Goal: Task Accomplishment & Management: Complete application form

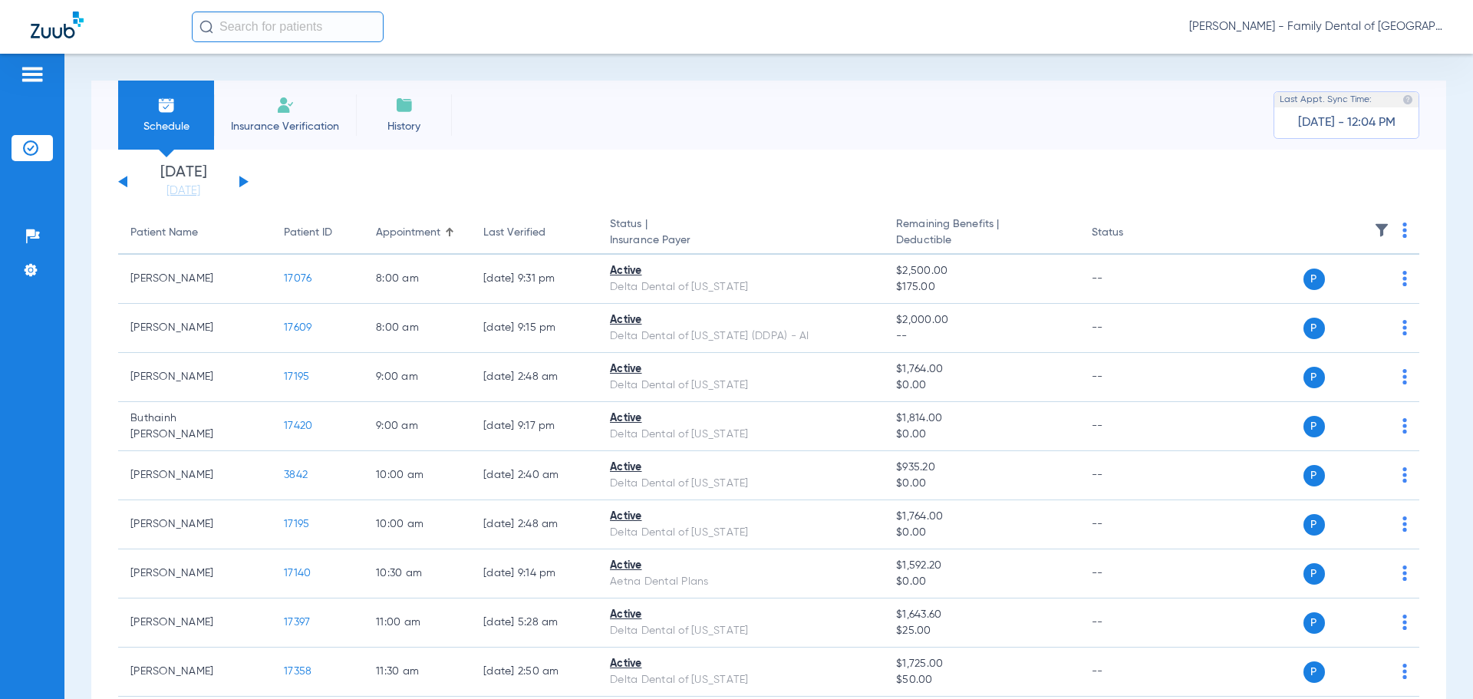
click at [242, 178] on button at bounding box center [243, 182] width 9 height 12
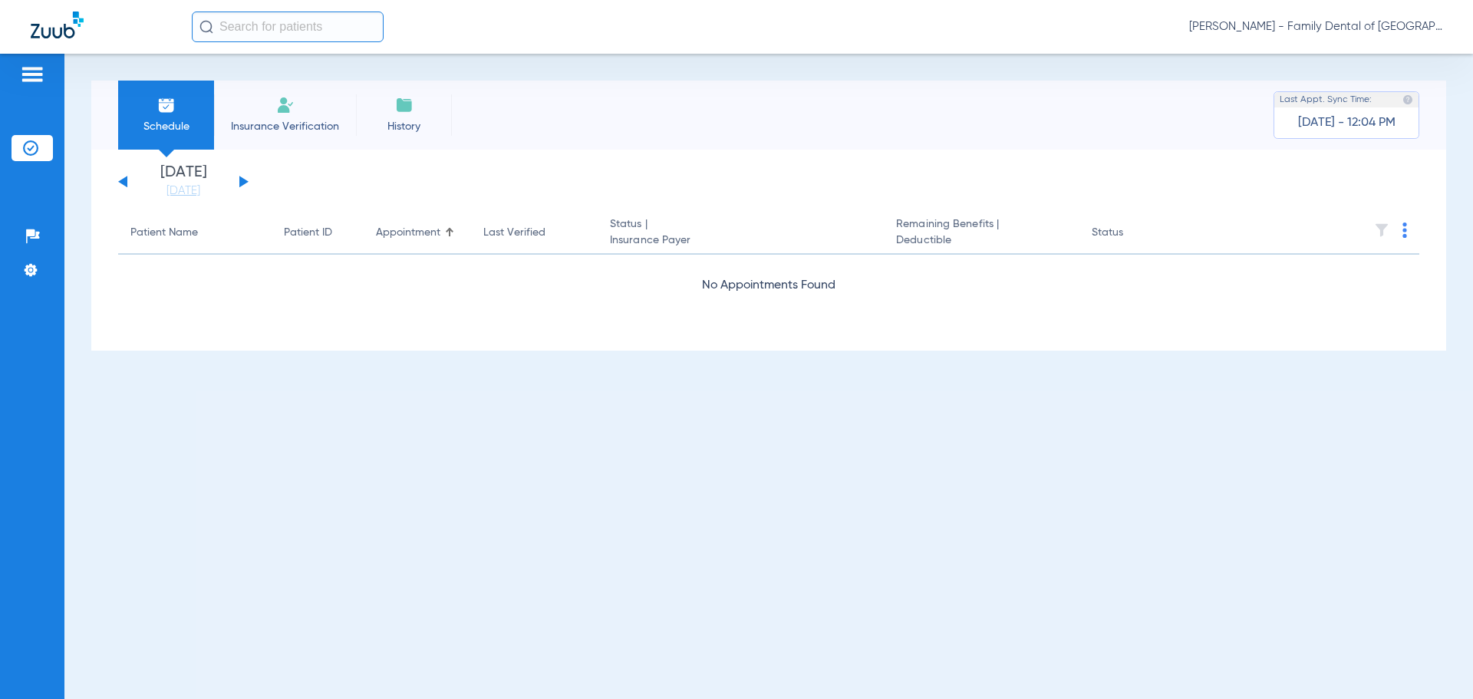
click at [242, 178] on button at bounding box center [243, 182] width 9 height 12
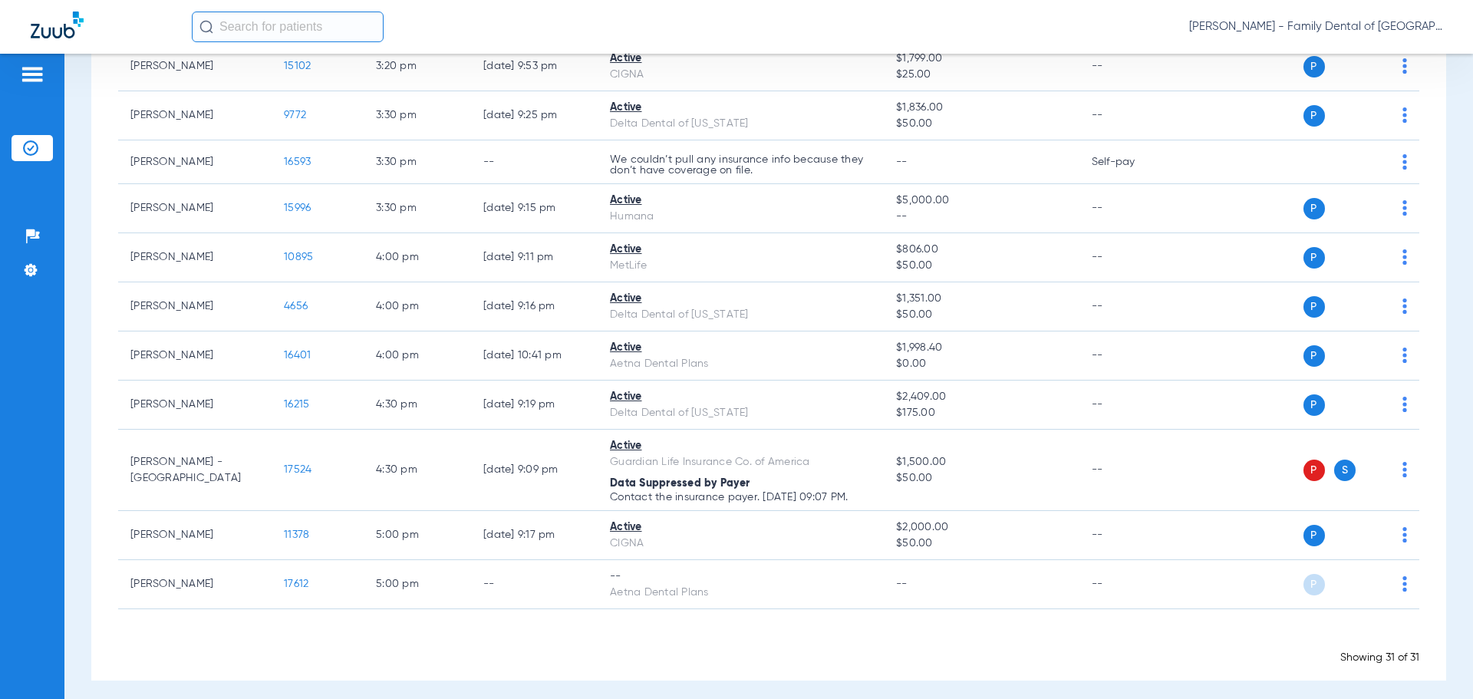
scroll to position [1197, 0]
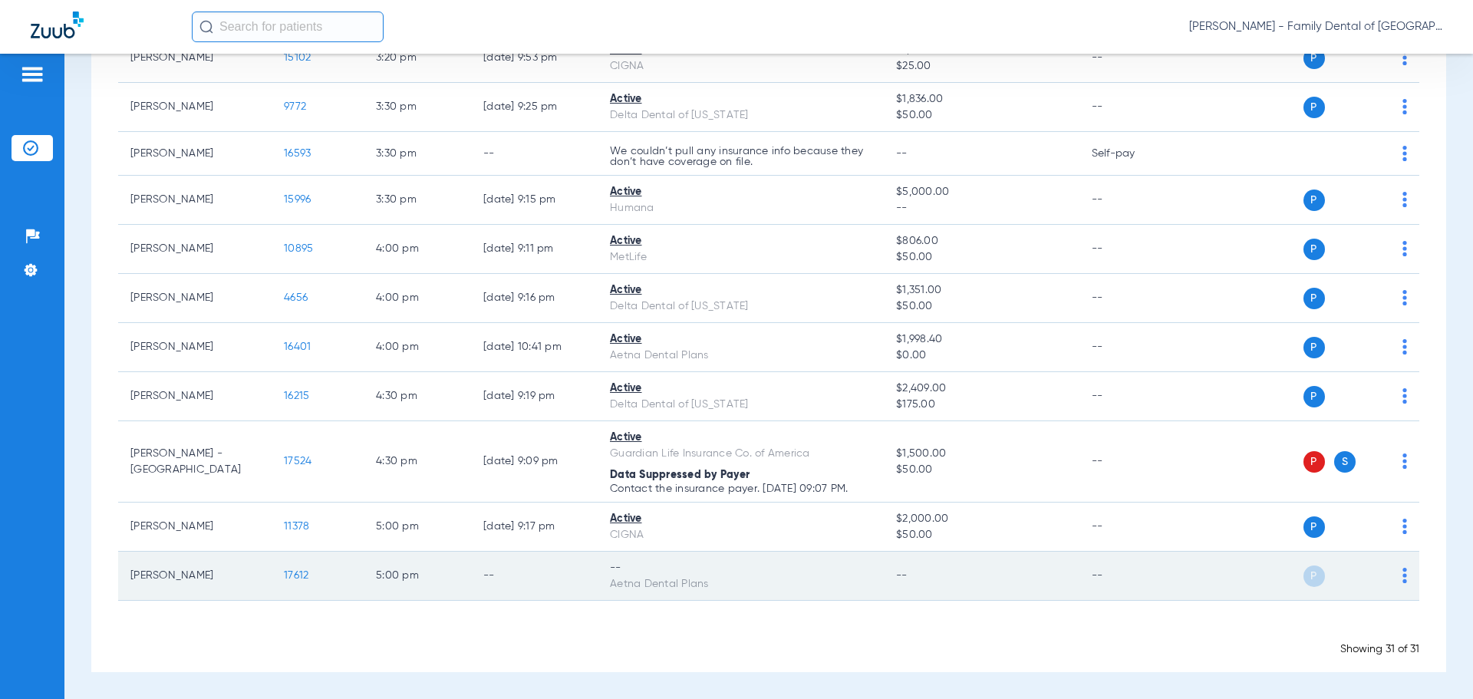
click at [1402, 574] on img at bounding box center [1404, 575] width 5 height 15
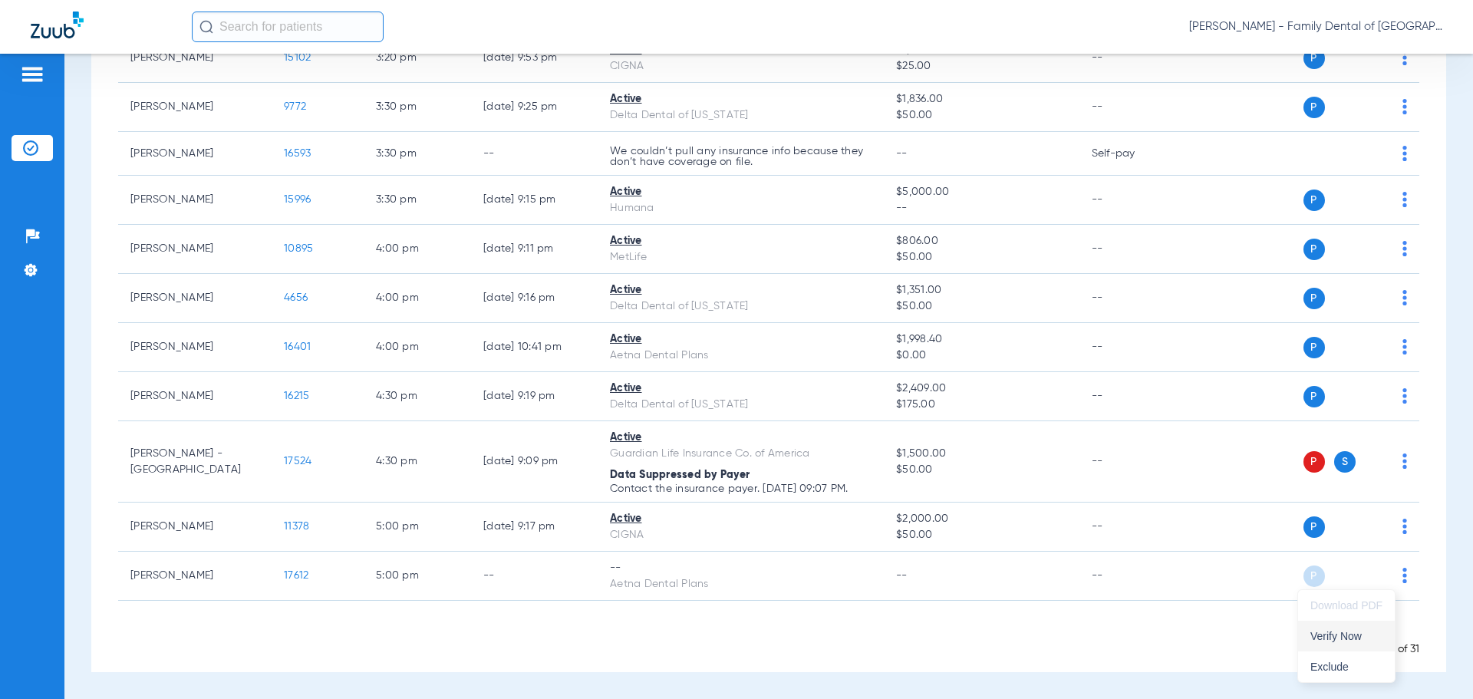
click at [1341, 640] on span "Verify Now" at bounding box center [1346, 636] width 72 height 11
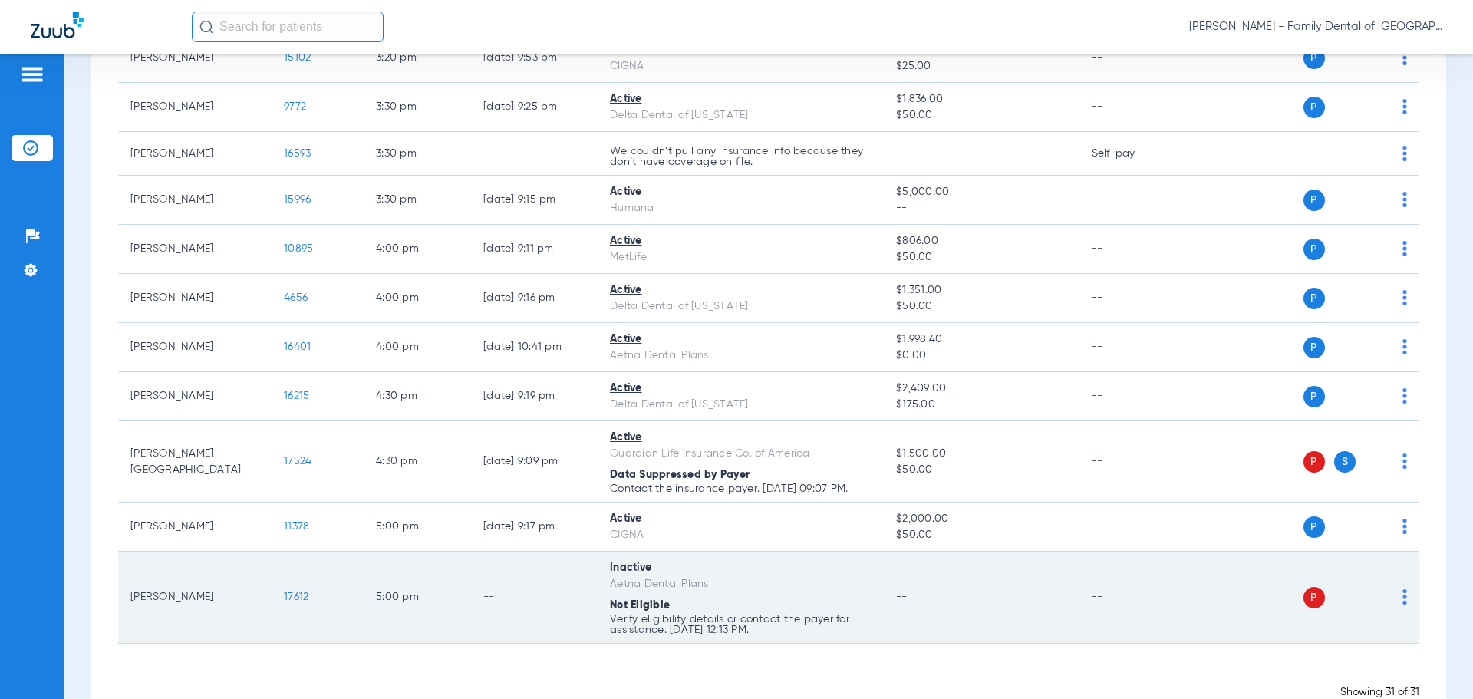
click at [1402, 591] on img at bounding box center [1404, 596] width 5 height 15
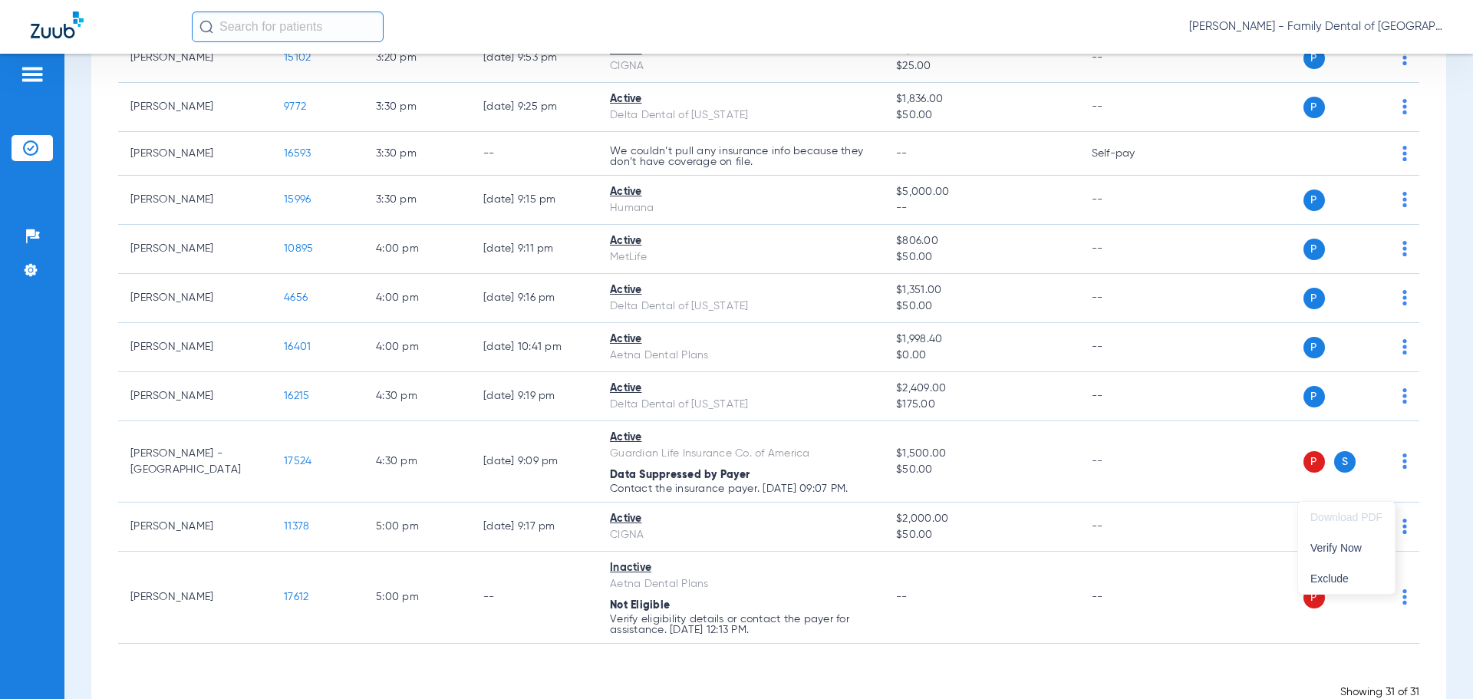
click at [1194, 601] on div at bounding box center [736, 349] width 1473 height 699
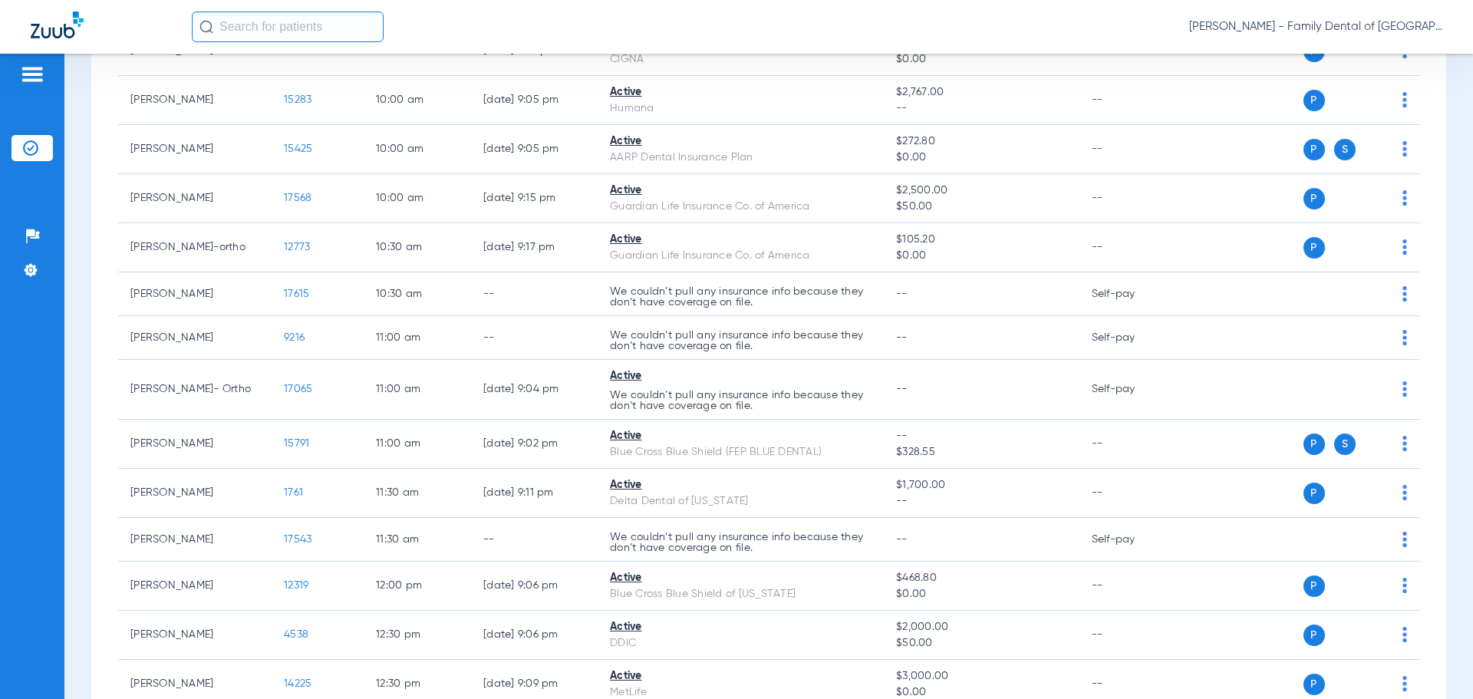
scroll to position [0, 0]
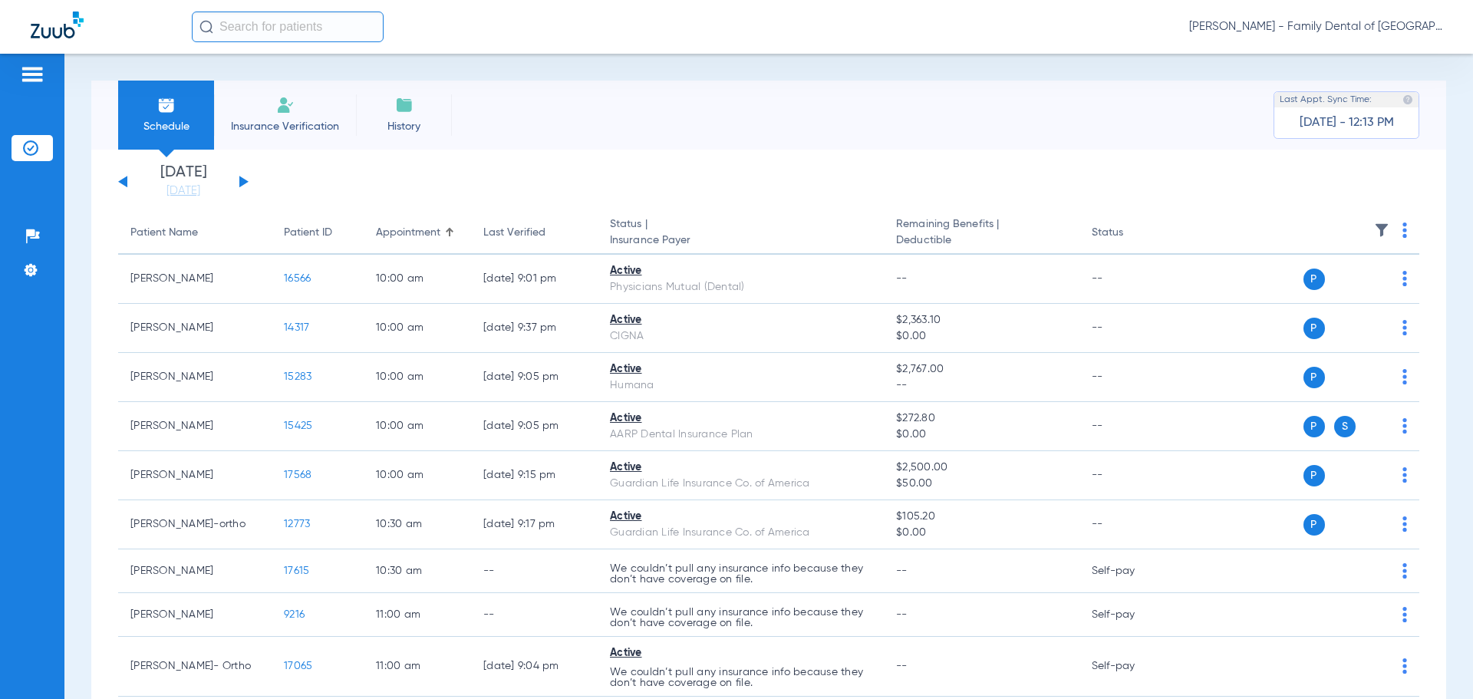
click at [405, 107] on img at bounding box center [404, 105] width 18 height 18
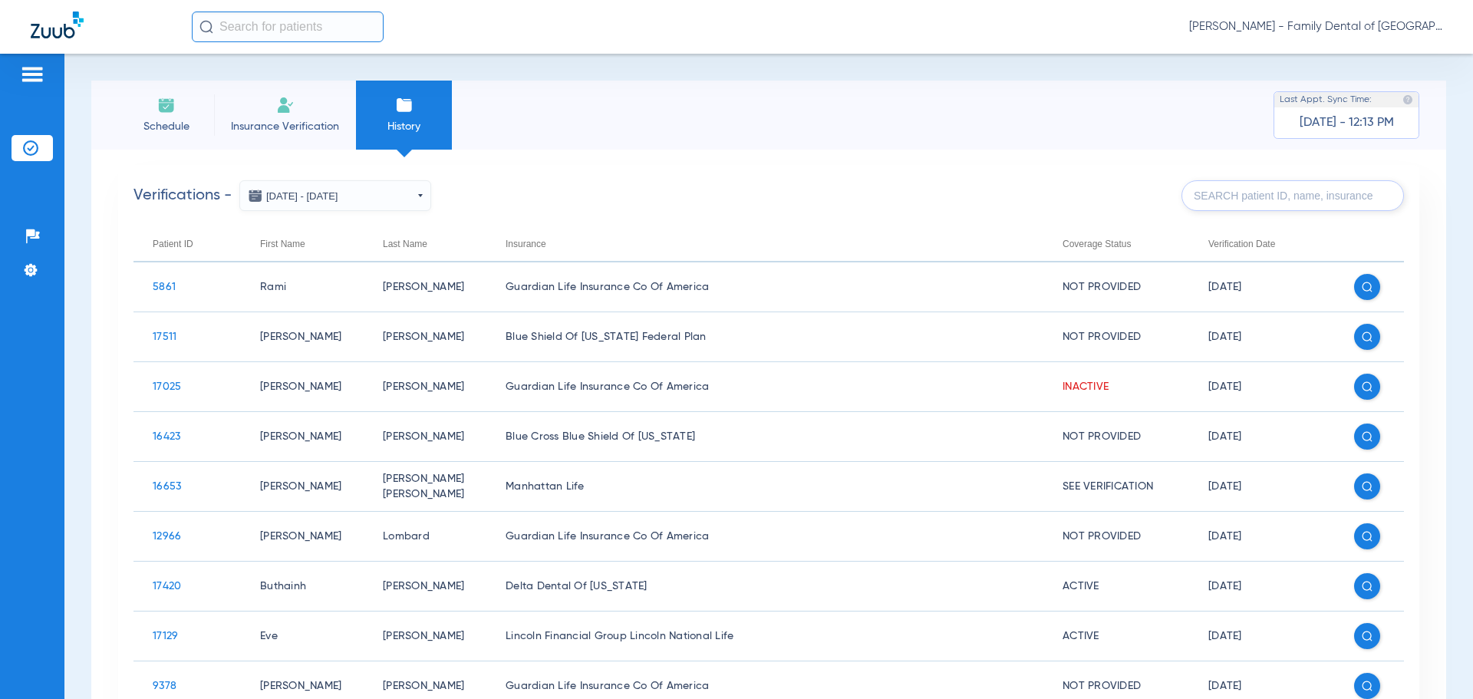
click at [138, 116] on li "Schedule" at bounding box center [166, 115] width 96 height 69
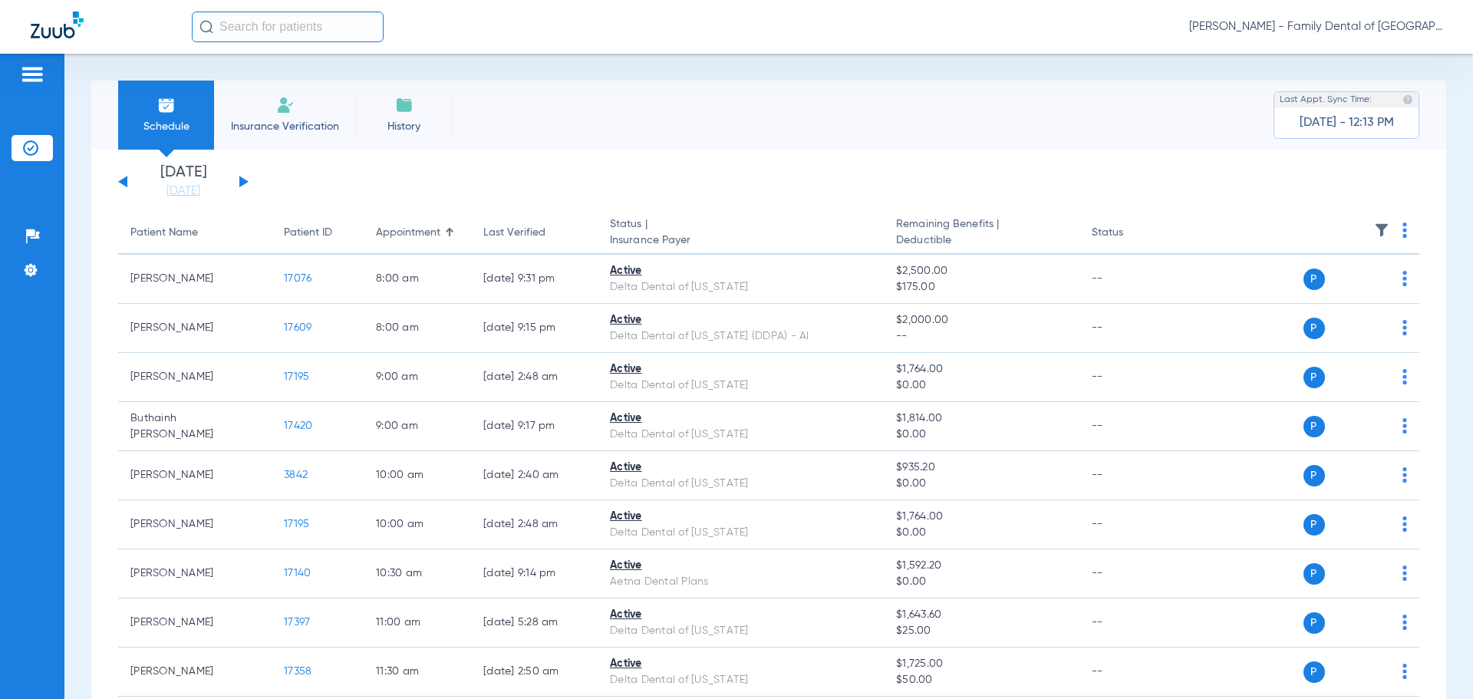
click at [245, 119] on span "Insurance Verification" at bounding box center [285, 126] width 119 height 15
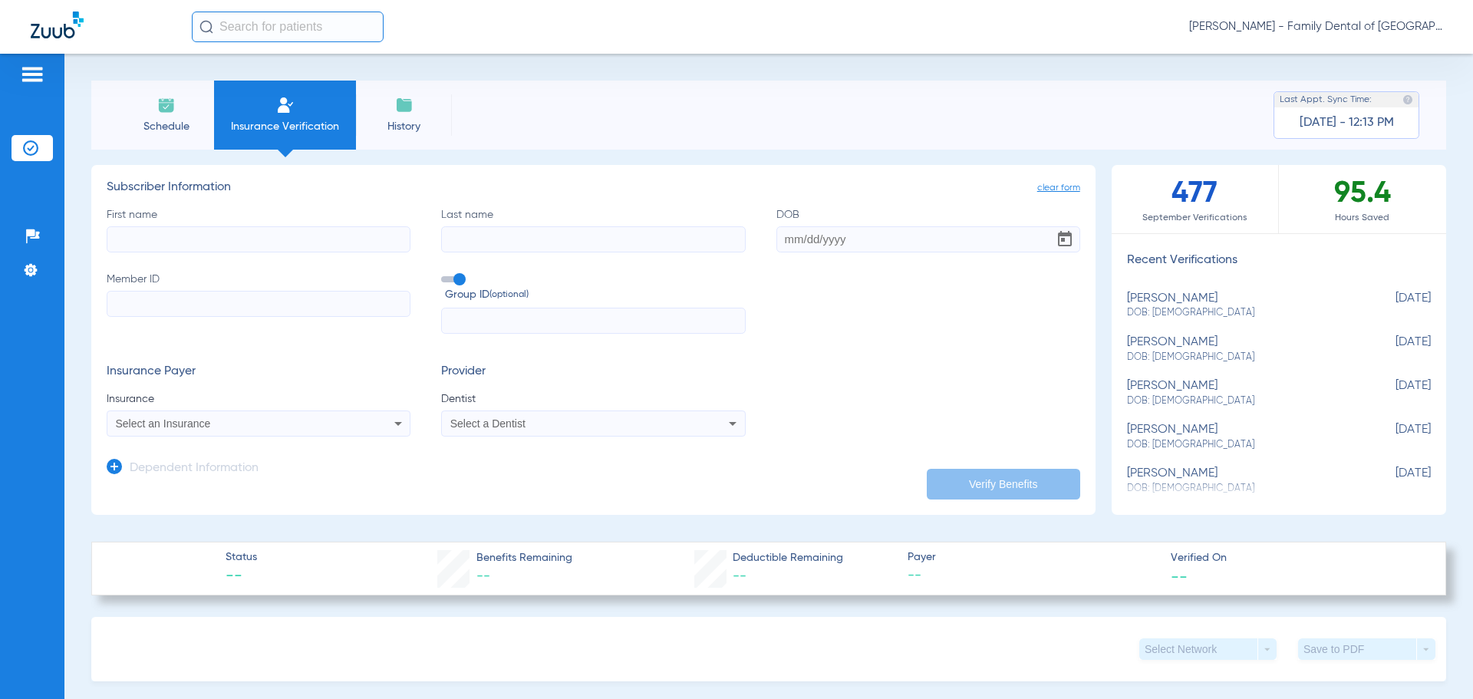
click at [1164, 302] on div "[PERSON_NAME] DOB: [DEMOGRAPHIC_DATA]" at bounding box center [1240, 306] width 227 height 28
type input "[MEDICAL_DATA]"
type input "[PERSON_NAME]"
type input "[DATE]"
type input "W290617098"
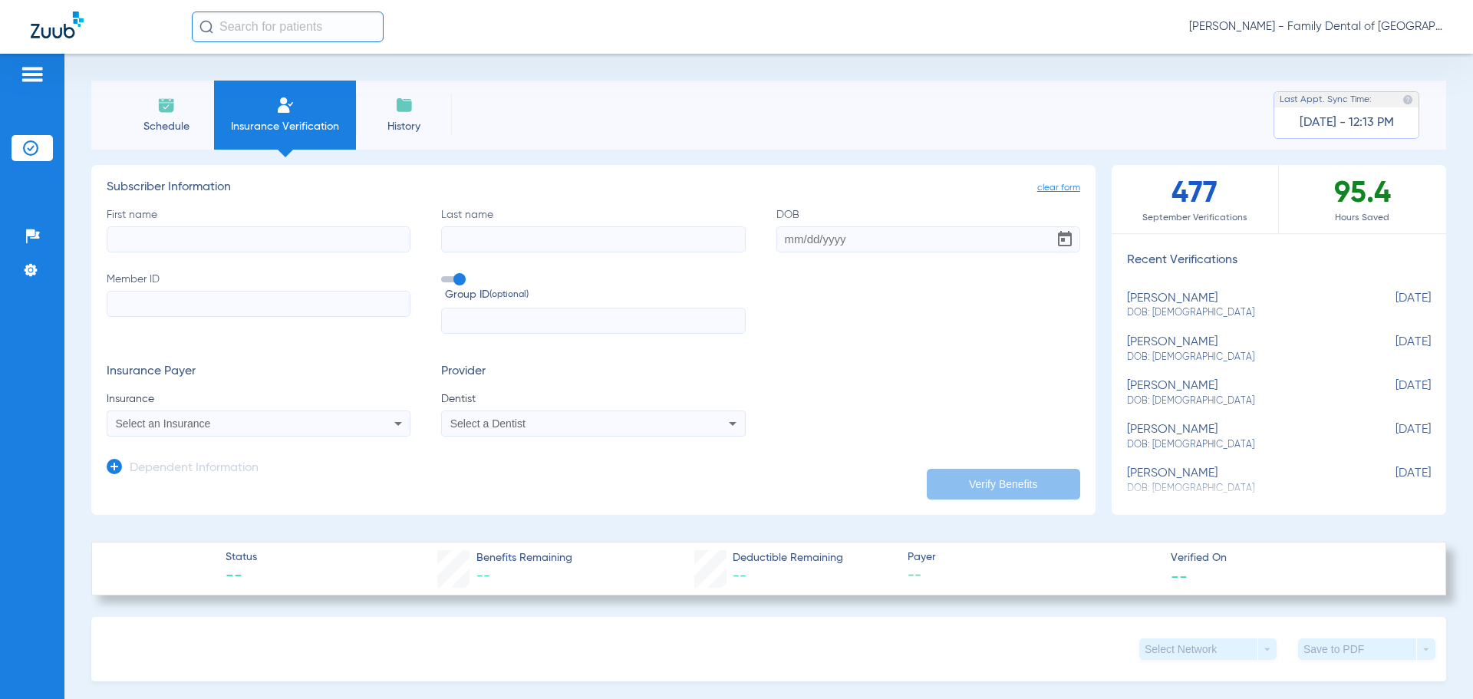
type input "0186643"
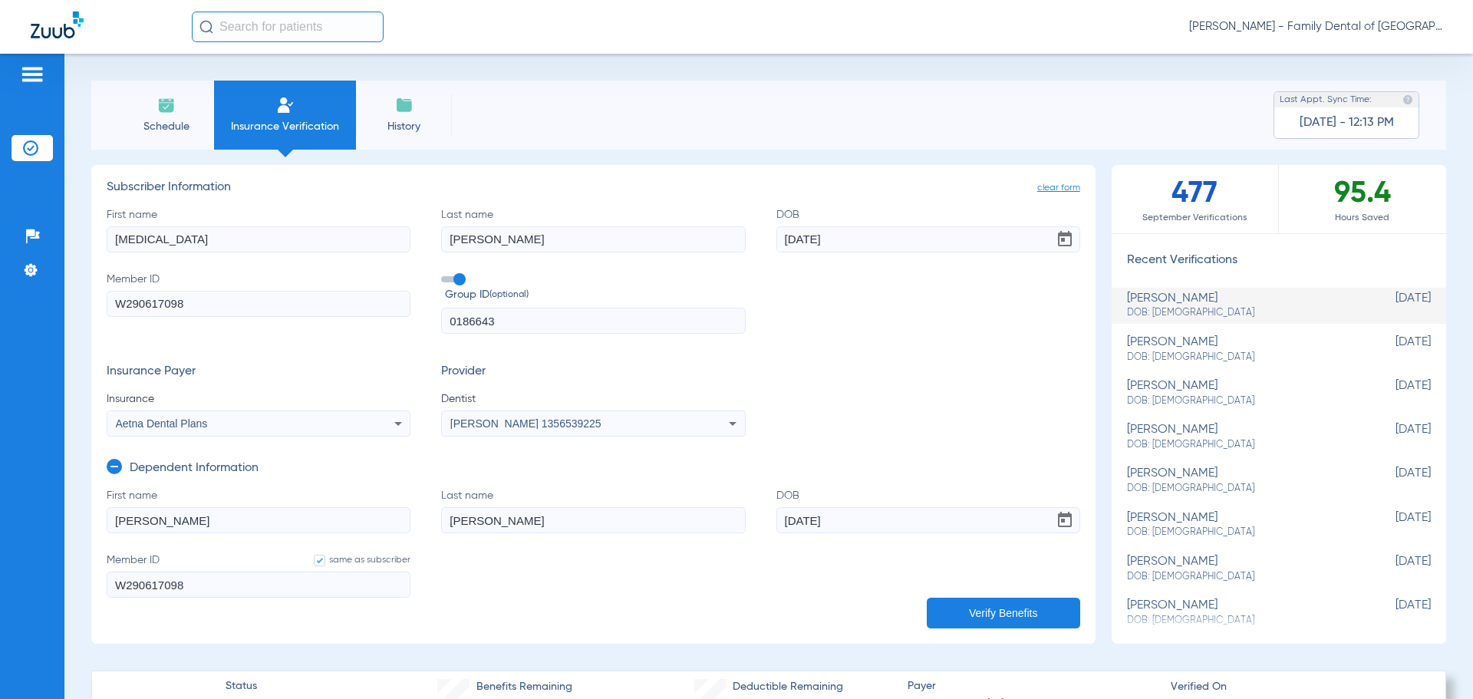
click at [114, 464] on icon at bounding box center [114, 466] width 15 height 15
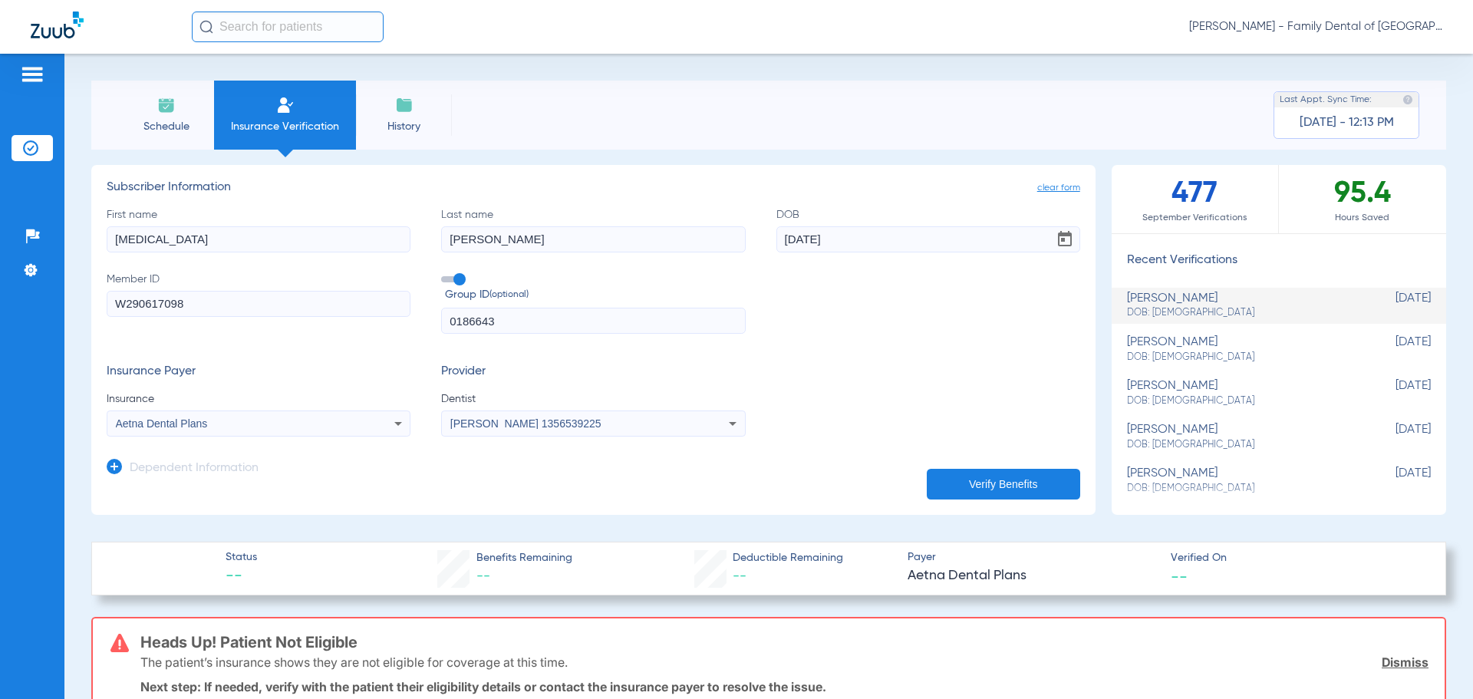
drag, startPoint x: 170, startPoint y: 240, endPoint x: -116, endPoint y: 214, distance: 287.3
click at [0, 214] on html "[PERSON_NAME] - Family Dental of [GEOGRAPHIC_DATA] Patients Insurance Verificat…" at bounding box center [736, 349] width 1473 height 699
type input "w"
type input "[PERSON_NAME]"
drag, startPoint x: 509, startPoint y: 239, endPoint x: 364, endPoint y: 239, distance: 145.0
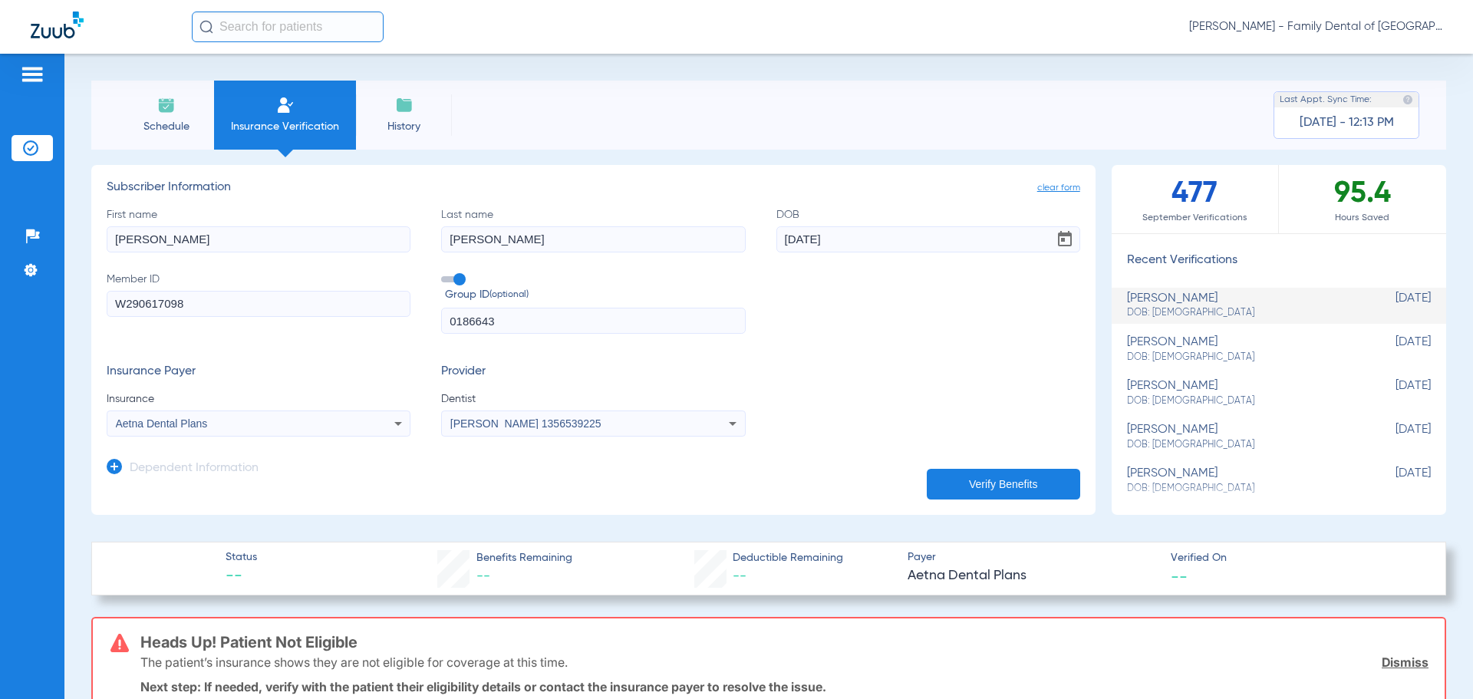
click at [364, 239] on div "First name [PERSON_NAME] name [PERSON_NAME] [DEMOGRAPHIC_DATA] Member ID W29061…" at bounding box center [593, 270] width 973 height 127
type input "[PERSON_NAME]"
drag, startPoint x: 859, startPoint y: 235, endPoint x: 379, endPoint y: 219, distance: 480.5
click at [379, 219] on div "First name [PERSON_NAME] name [PERSON_NAME] DOB [DEMOGRAPHIC_DATA] Member ID W2…" at bounding box center [593, 270] width 973 height 127
type input "[DATE]"
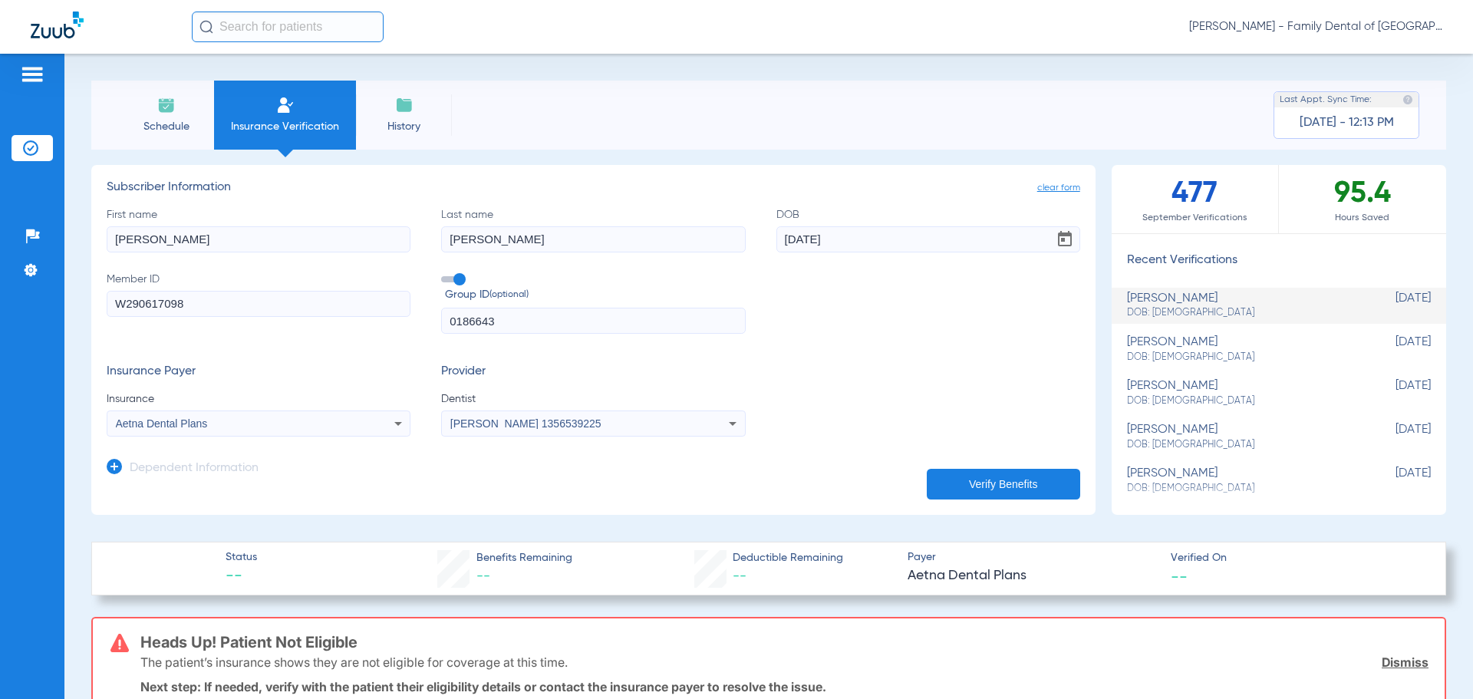
drag, startPoint x: 190, startPoint y: 305, endPoint x: -302, endPoint y: 285, distance: 492.9
click at [0, 285] on html "[PERSON_NAME] - Family Dental of [GEOGRAPHIC_DATA] Patients Insurance Verificat…" at bounding box center [736, 349] width 1473 height 699
type input "H882022001"
drag, startPoint x: 497, startPoint y: 324, endPoint x: 210, endPoint y: 297, distance: 288.2
click at [210, 297] on div "First name [PERSON_NAME] name [PERSON_NAME] DOB [DEMOGRAPHIC_DATA] Member ID H8…" at bounding box center [593, 270] width 973 height 127
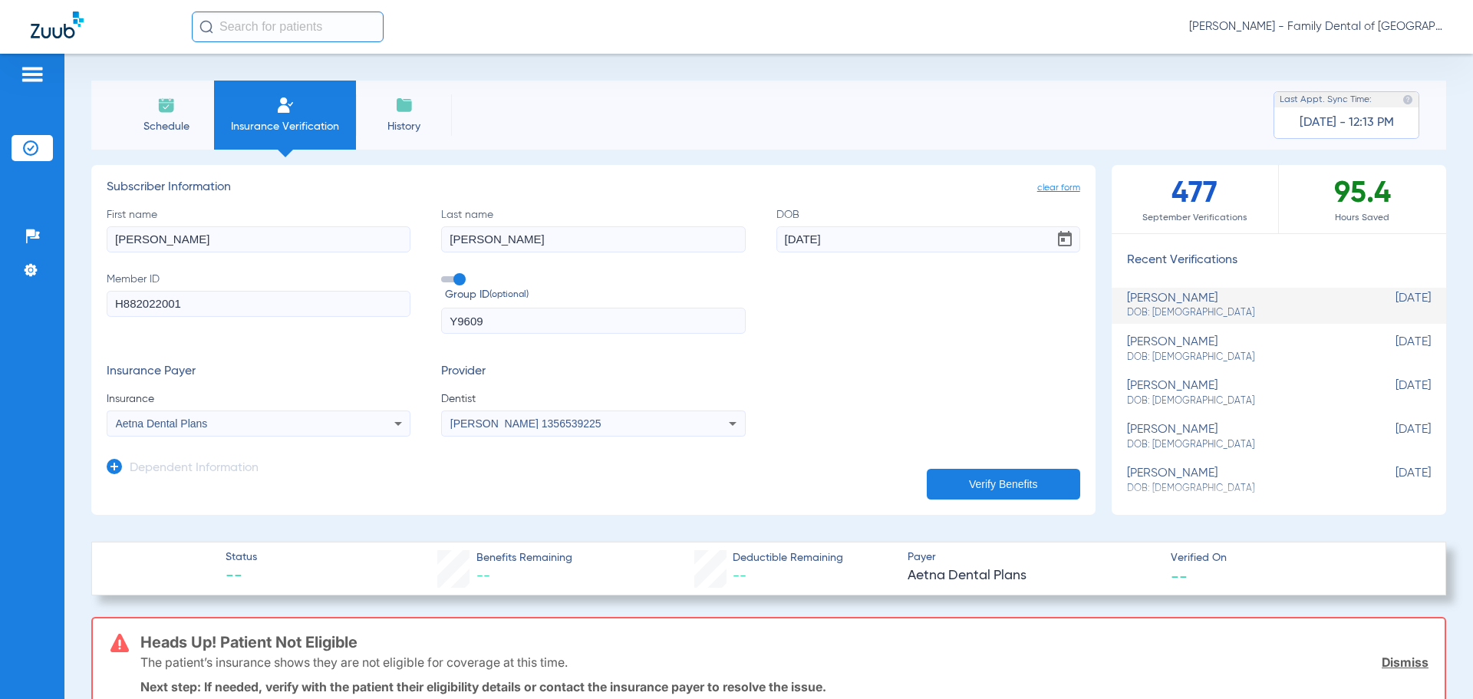
type input "Y9609"
click at [397, 426] on icon at bounding box center [398, 423] width 18 height 18
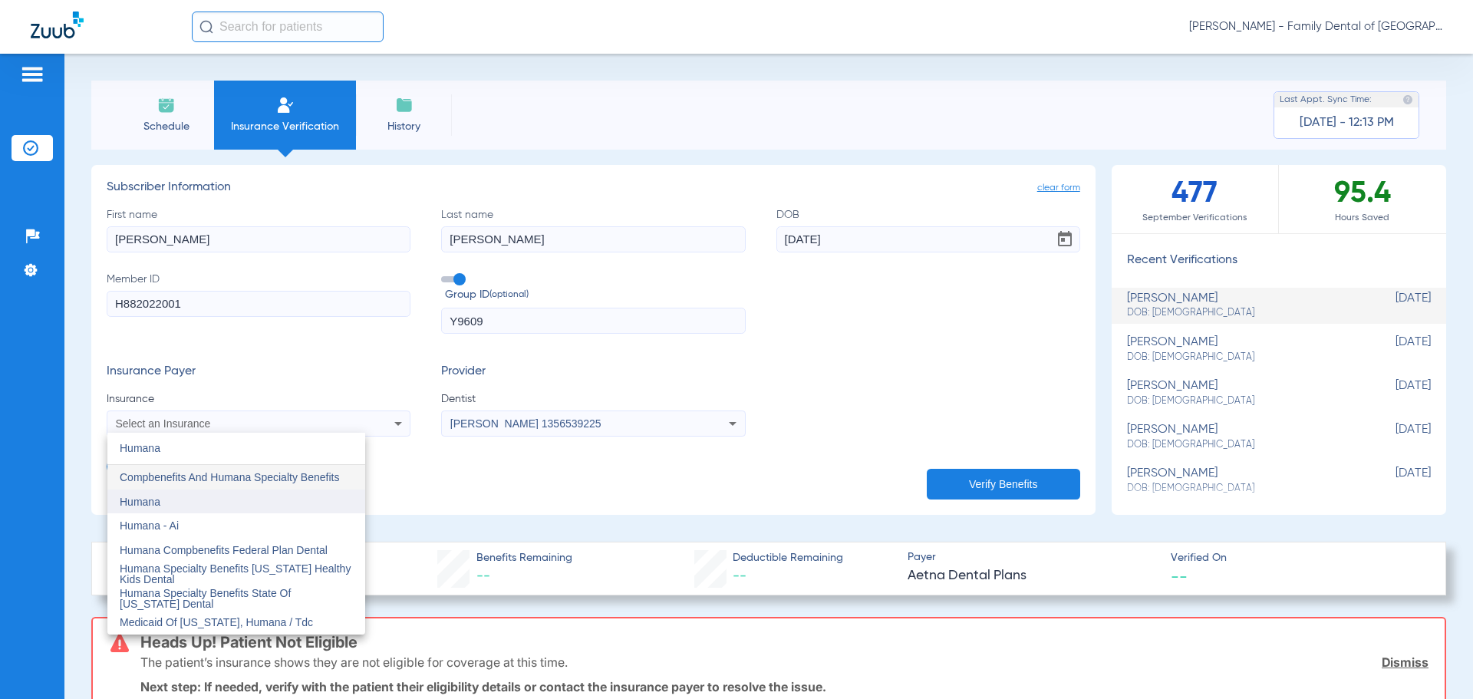
type input "Humana"
click at [173, 499] on mat-option "Humana" at bounding box center [236, 501] width 258 height 25
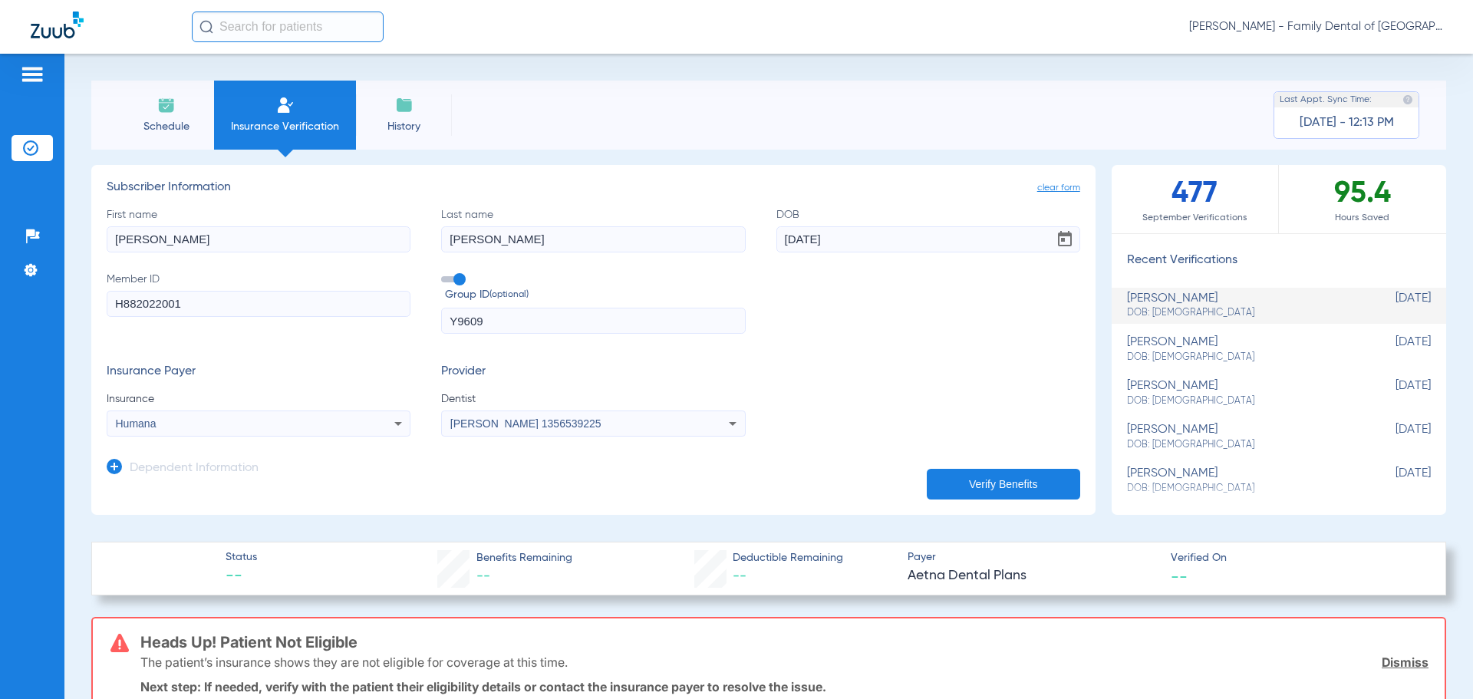
click at [727, 418] on icon at bounding box center [732, 423] width 18 height 18
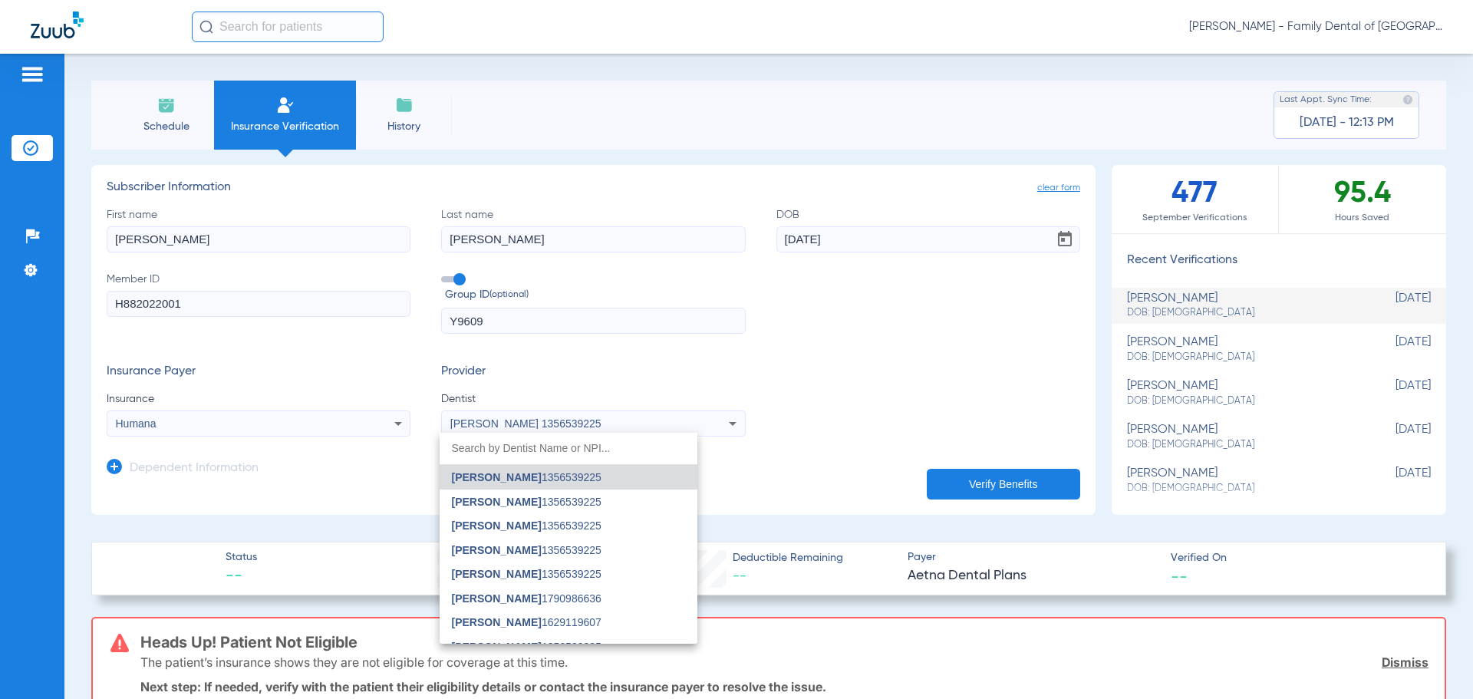
click at [579, 454] on input "dropdown search" at bounding box center [569, 448] width 258 height 31
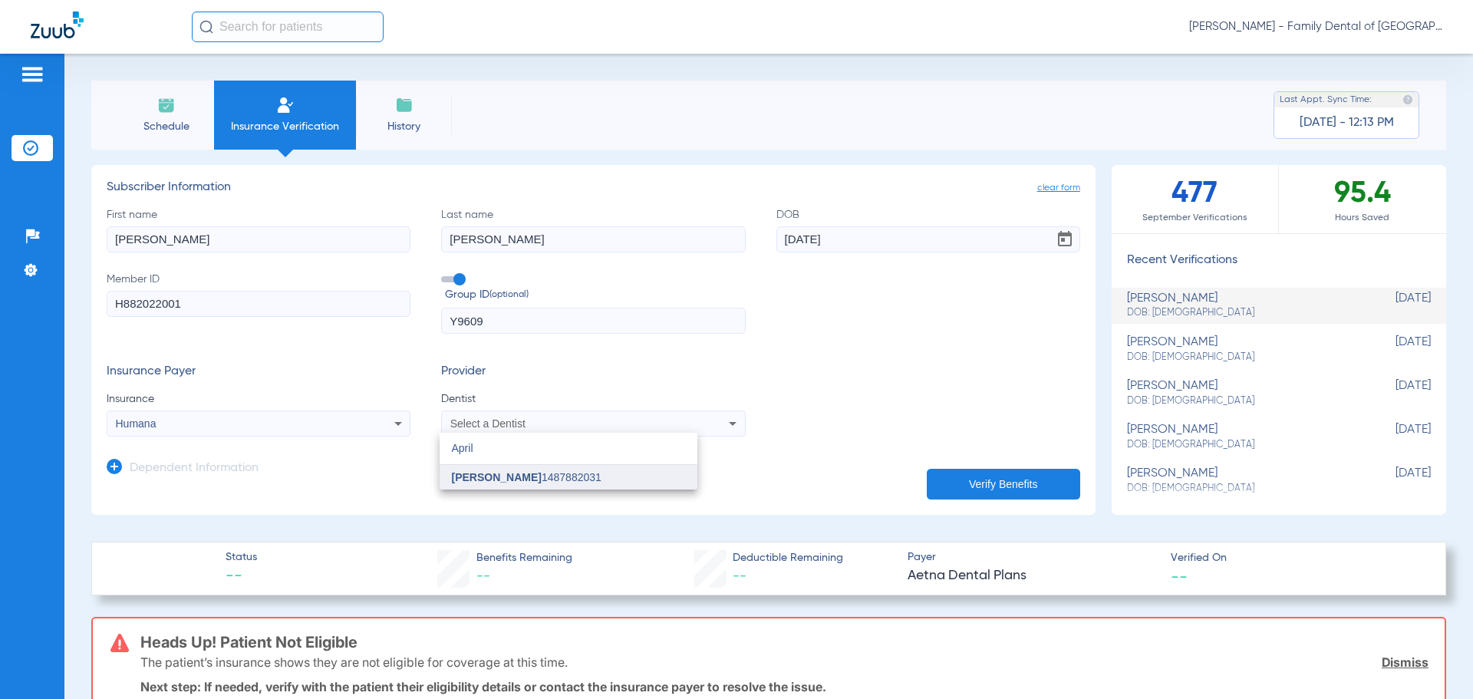
type input "April"
click at [539, 476] on span "[PERSON_NAME] 1487882031" at bounding box center [527, 477] width 150 height 11
click at [970, 475] on button "Verify Benefits" at bounding box center [1003, 484] width 153 height 31
